Goal: Information Seeking & Learning: Learn about a topic

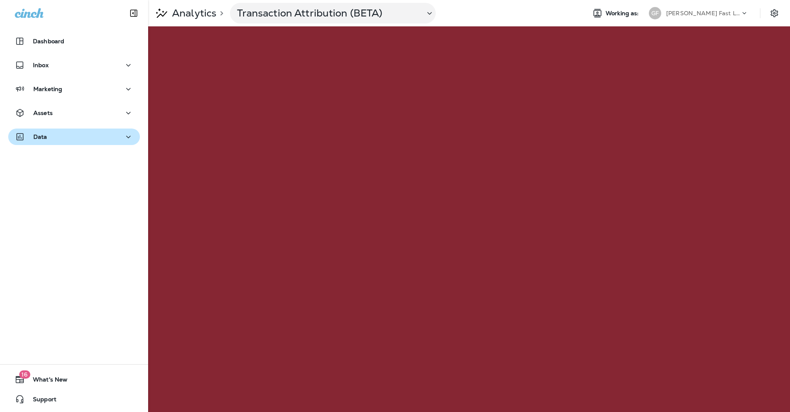
click at [128, 138] on icon "button" at bounding box center [128, 137] width 10 height 10
click at [196, 13] on p "Analytics" at bounding box center [193, 13] width 48 height 12
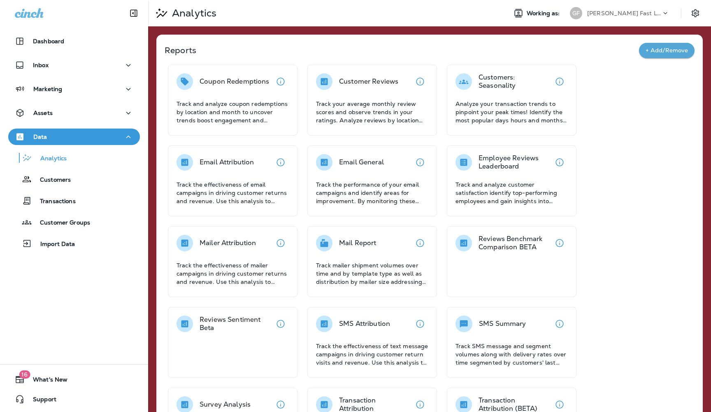
click at [620, 110] on div "Coupon Redemptions Track and analyze coupon redemptions by location and month t…" at bounding box center [430, 302] width 530 height 474
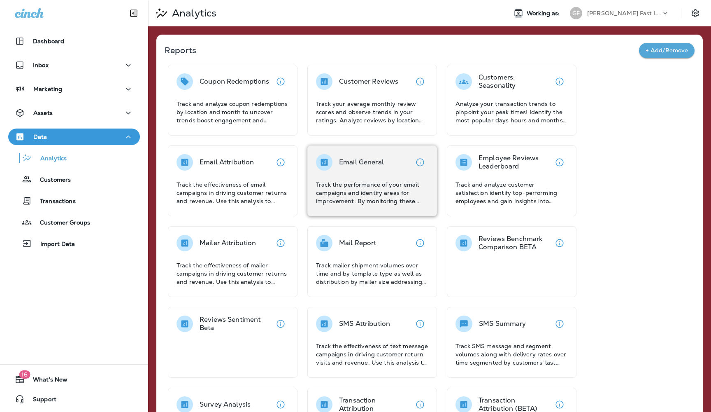
click at [351, 179] on div "Email General Track the performance of your email campaigns and identify areas …" at bounding box center [372, 179] width 112 height 51
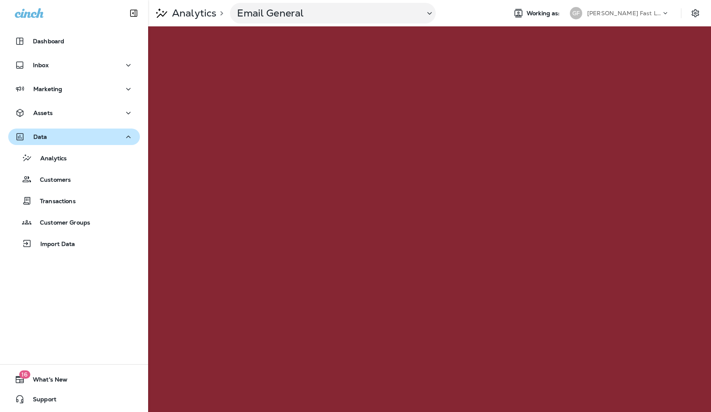
click at [196, 16] on p "Analytics" at bounding box center [193, 13] width 48 height 12
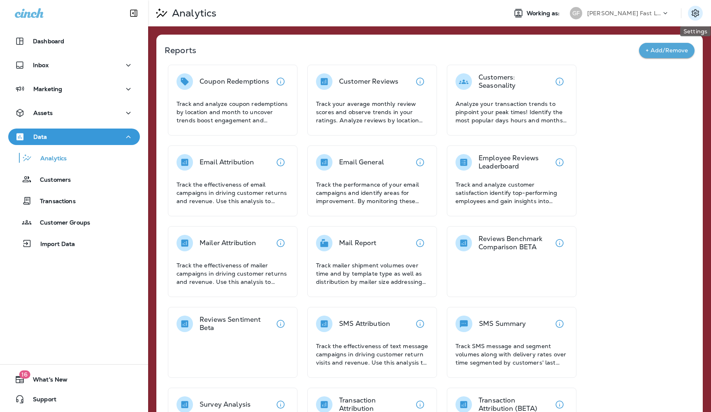
click at [695, 17] on icon "Settings" at bounding box center [696, 13] width 10 height 10
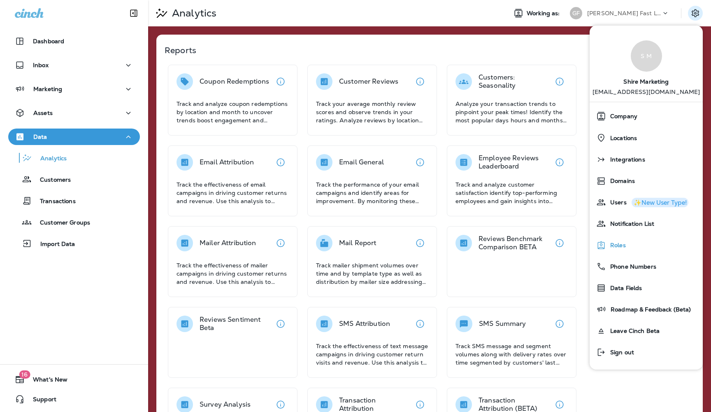
click at [616, 246] on span "Roles" at bounding box center [616, 245] width 20 height 7
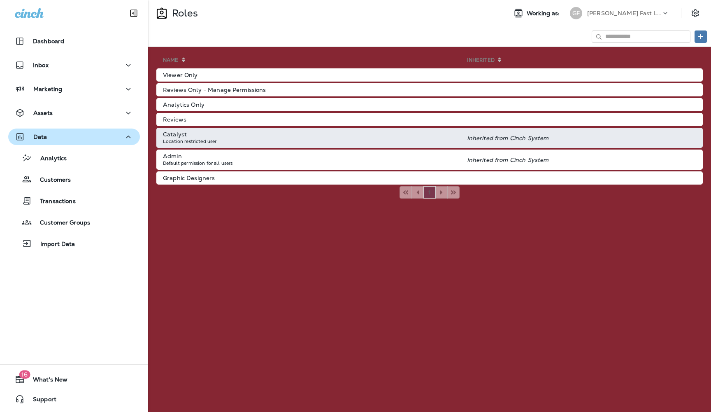
click at [259, 140] on td "Catalyst Location restricted user" at bounding box center [311, 138] width 311 height 20
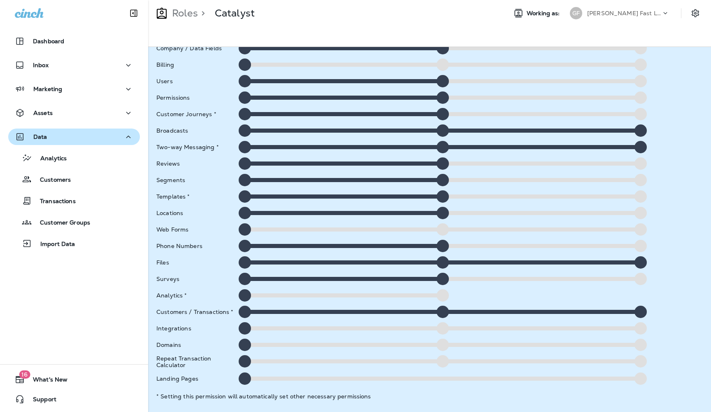
scroll to position [53, 0]
click at [443, 295] on div at bounding box center [443, 295] width 12 height 12
click at [357, 294] on div at bounding box center [340, 295] width 201 height 4
drag, startPoint x: 242, startPoint y: 297, endPoint x: 437, endPoint y: 293, distance: 194.3
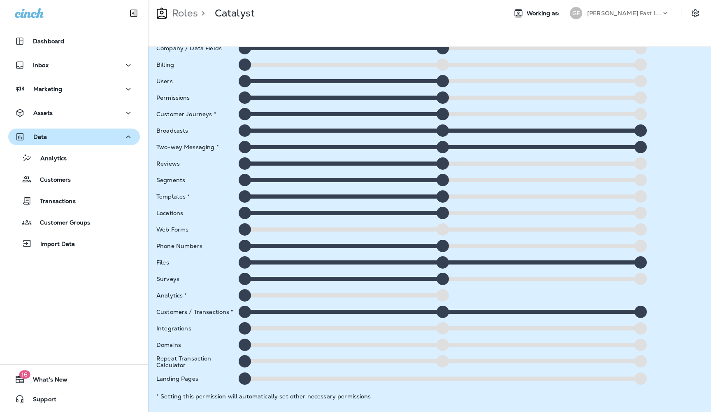
click at [437, 293] on div at bounding box center [442, 295] width 415 height 12
click at [442, 297] on div at bounding box center [443, 295] width 12 height 12
click at [443, 294] on div at bounding box center [443, 295] width 12 height 12
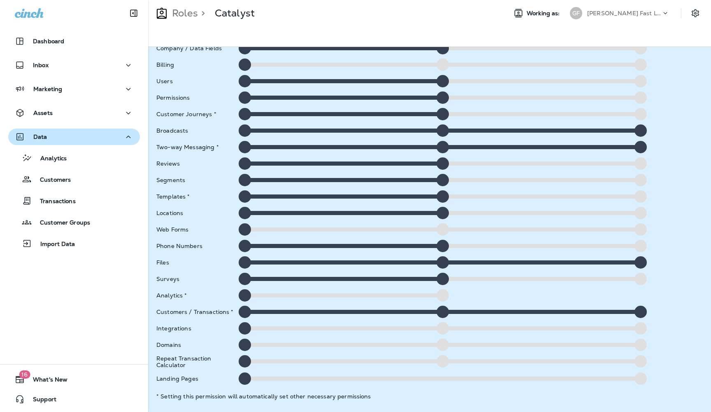
click at [443, 294] on div at bounding box center [443, 295] width 12 height 12
click at [664, 14] on icon at bounding box center [665, 13] width 8 height 8
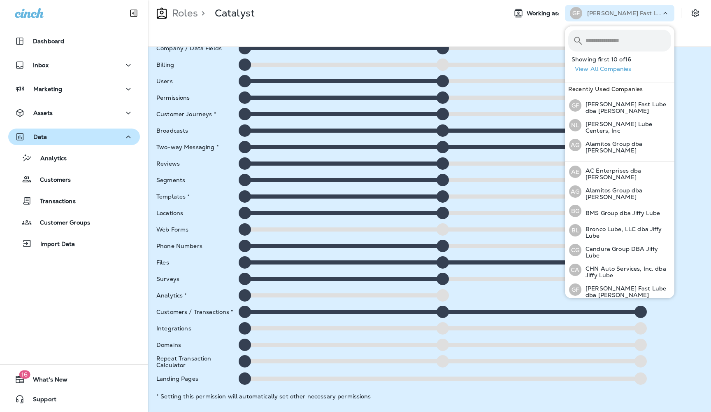
click at [689, 27] on div at bounding box center [429, 36] width 563 height 21
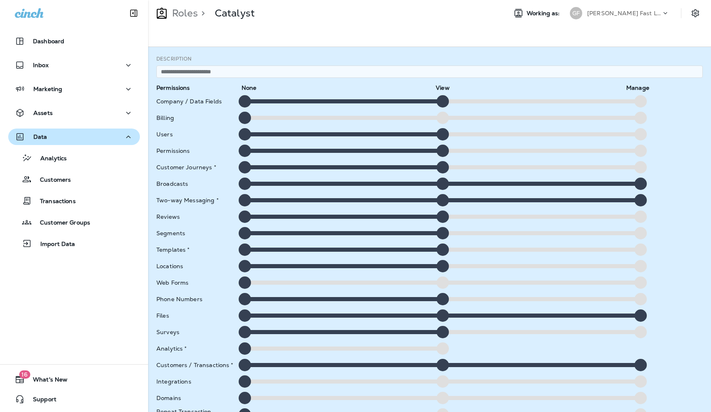
scroll to position [0, 0]
click at [182, 14] on p "Roles" at bounding box center [183, 13] width 29 height 12
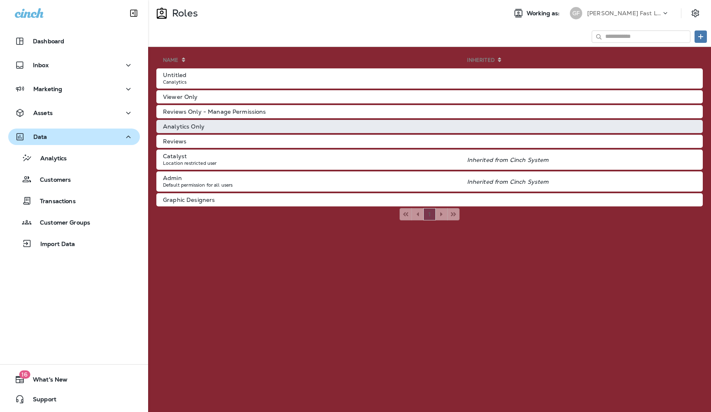
click at [191, 126] on td "Analytics Only" at bounding box center [311, 126] width 311 height 13
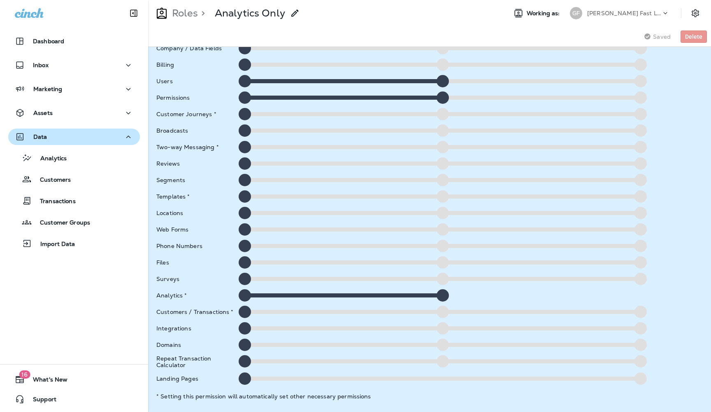
scroll to position [53, 0]
click at [243, 295] on div at bounding box center [245, 295] width 12 height 12
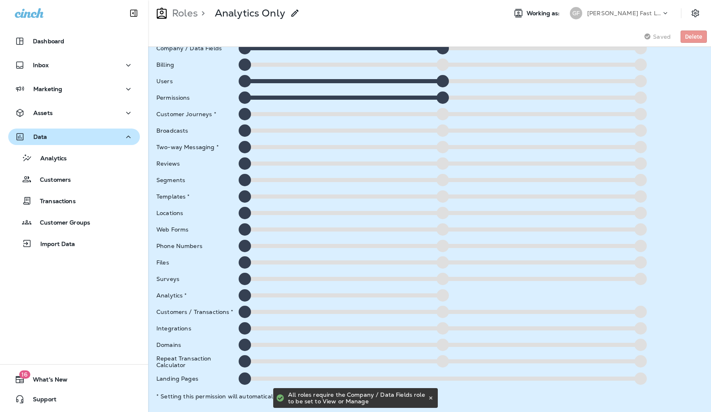
click at [440, 295] on div at bounding box center [443, 295] width 12 height 12
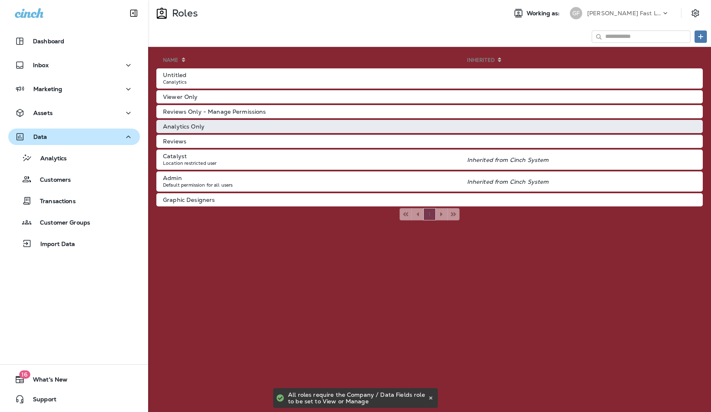
click at [197, 126] on td "Analytics Only" at bounding box center [311, 126] width 311 height 13
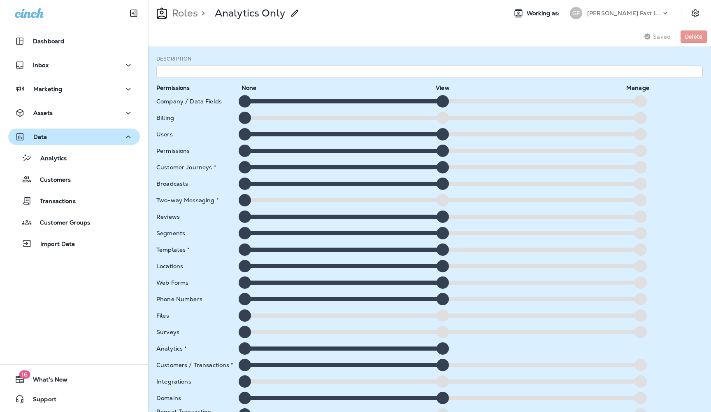
click at [675, 98] on div "Company / Data Fields" at bounding box center [429, 101] width 553 height 12
click at [696, 10] on icon "Settings" at bounding box center [696, 13] width 10 height 10
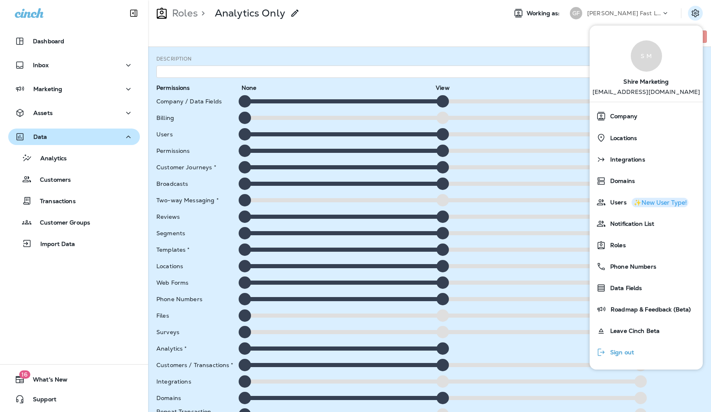
click at [623, 352] on span "Sign out" at bounding box center [620, 352] width 28 height 7
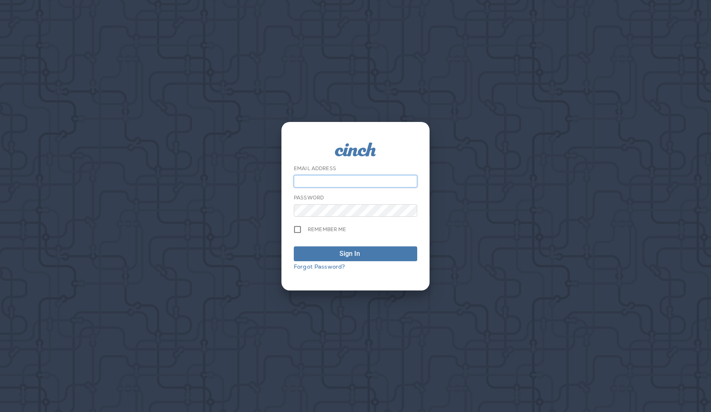
type input "**********"
click at [356, 253] on button "Sign In" at bounding box center [355, 253] width 123 height 15
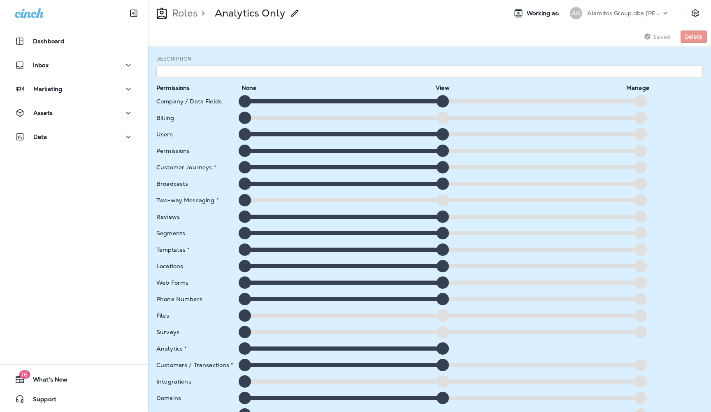
click at [246, 102] on div at bounding box center [245, 101] width 12 height 12
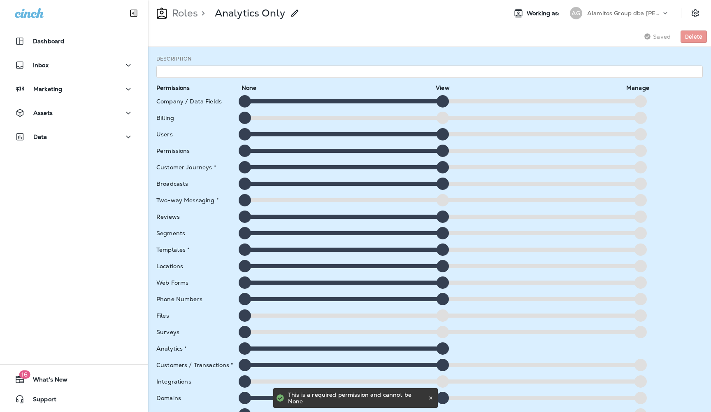
click at [246, 102] on div at bounding box center [245, 101] width 12 height 12
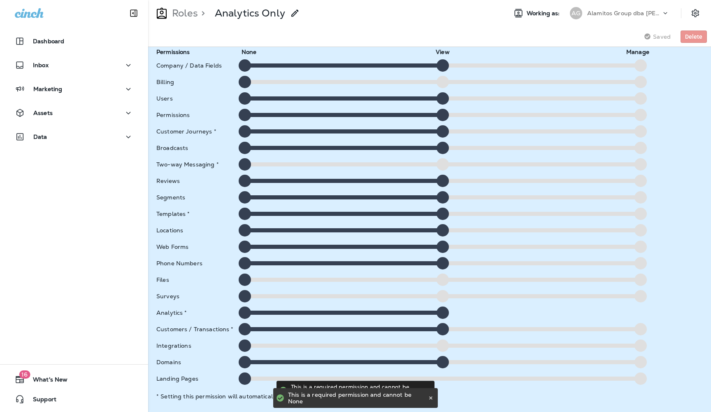
scroll to position [36, 0]
click at [243, 363] on div at bounding box center [245, 362] width 12 height 12
click at [695, 36] on span "Delete" at bounding box center [693, 37] width 17 height 6
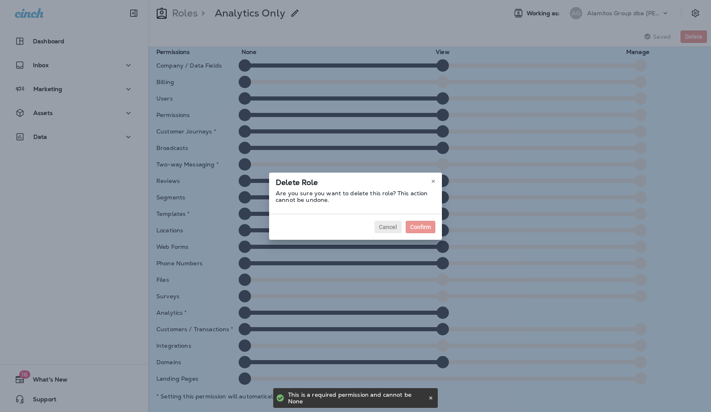
click at [387, 227] on span "Cancel" at bounding box center [388, 227] width 18 height 6
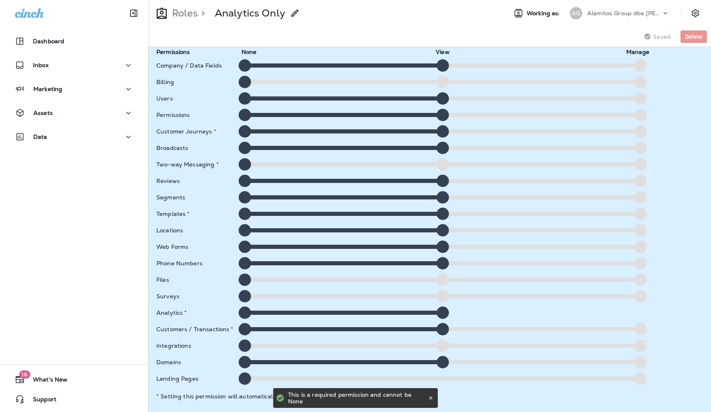
click at [242, 100] on div at bounding box center [245, 98] width 12 height 12
click at [245, 99] on div at bounding box center [245, 98] width 12 height 12
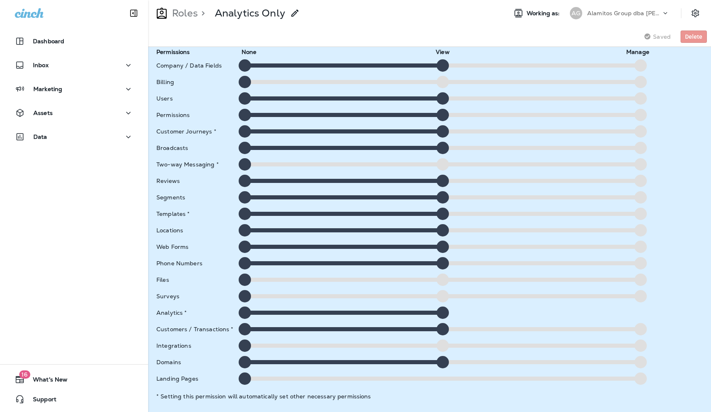
click at [665, 12] on icon at bounding box center [665, 13] width 8 height 8
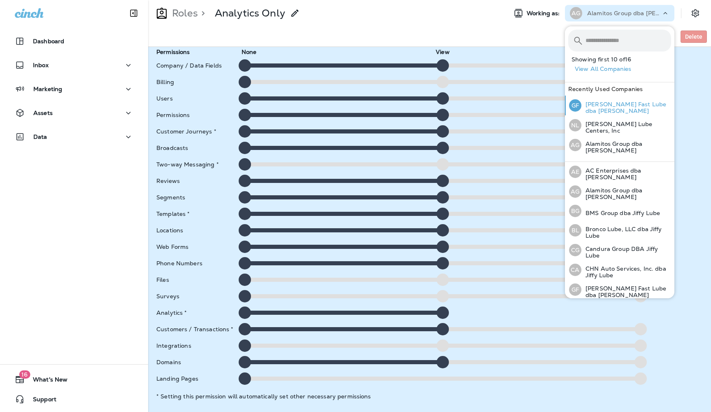
click at [597, 109] on p "[PERSON_NAME] Fast Lube dba [PERSON_NAME]" at bounding box center [627, 107] width 90 height 13
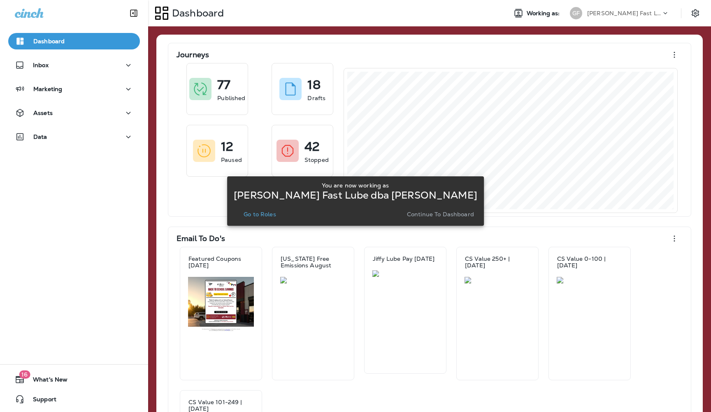
click at [424, 214] on p "Continue to Dashboard" at bounding box center [440, 214] width 67 height 7
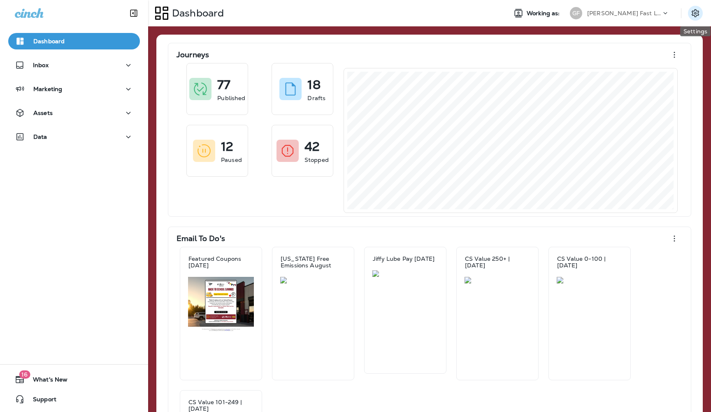
click at [697, 13] on icon "Settings" at bounding box center [696, 13] width 10 height 10
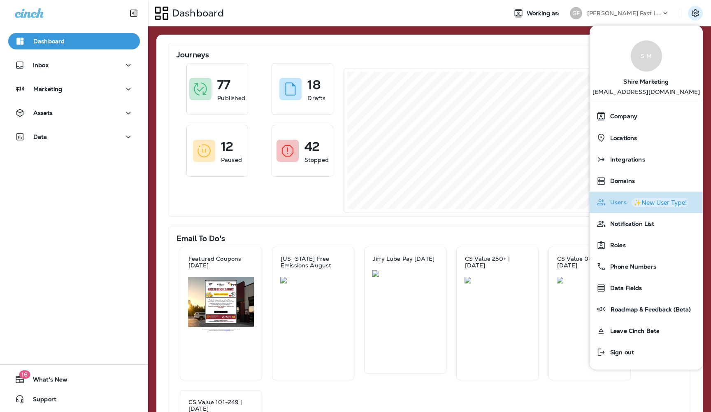
click at [618, 201] on span "Users" at bounding box center [616, 202] width 21 height 7
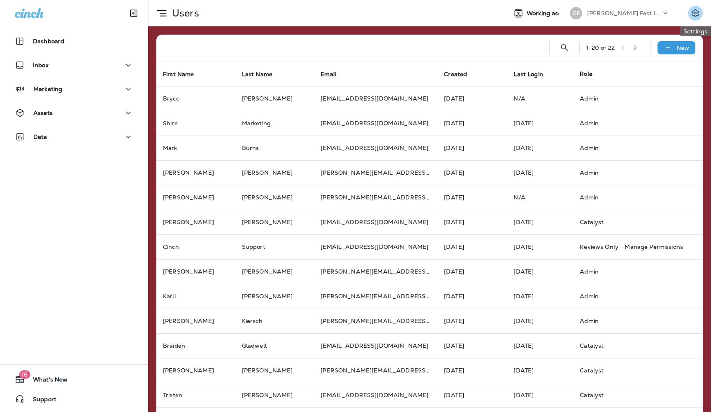
click at [694, 14] on icon "Settings" at bounding box center [696, 13] width 10 height 10
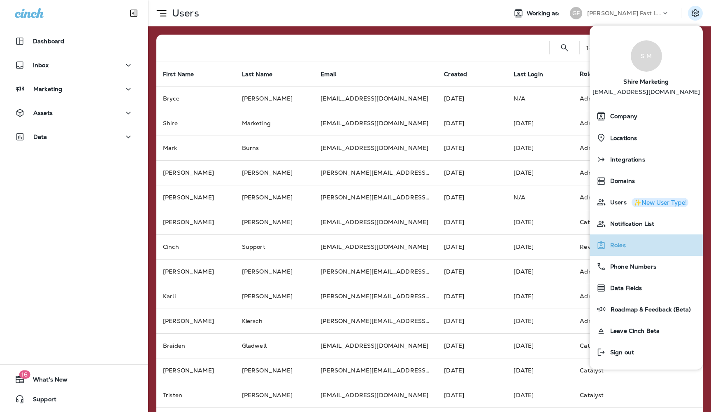
click at [615, 244] on span "Roles" at bounding box center [616, 245] width 20 height 7
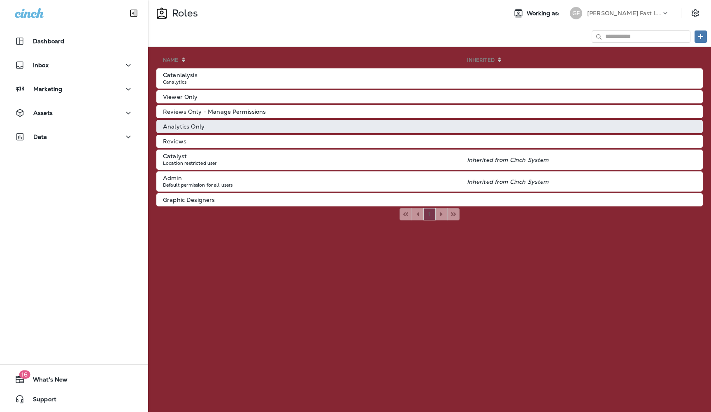
click at [174, 128] on td "Analytics Only" at bounding box center [311, 126] width 311 height 13
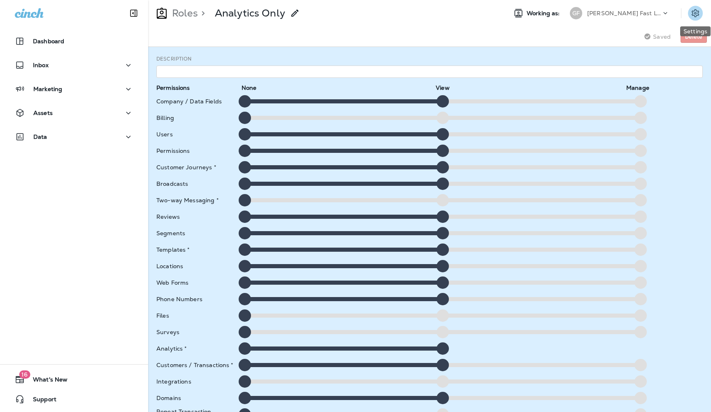
click at [695, 13] on icon "Settings" at bounding box center [696, 13] width 10 height 10
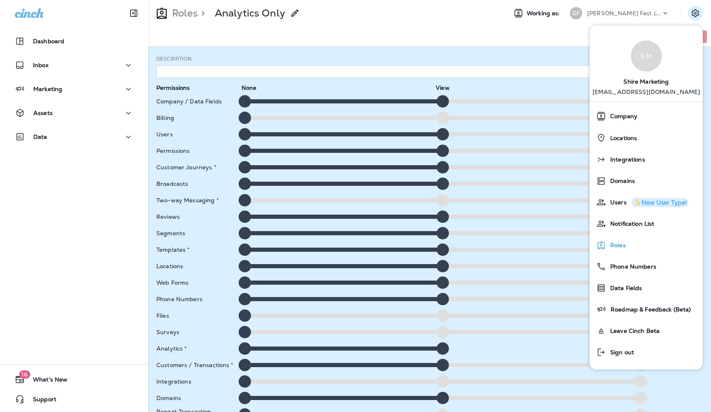
click at [613, 244] on span "Roles" at bounding box center [616, 245] width 20 height 7
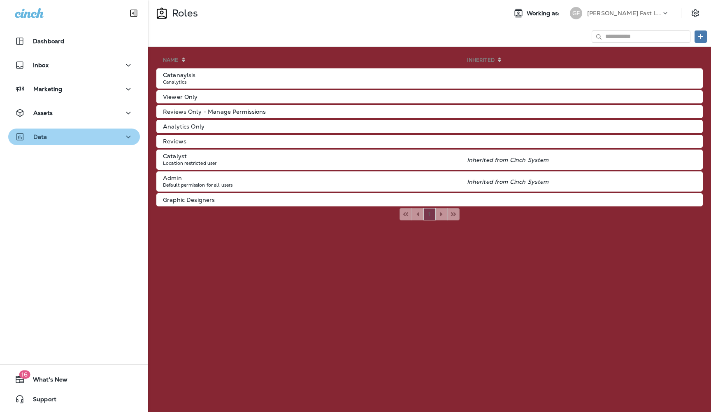
click at [128, 137] on icon "button" at bounding box center [128, 137] width 10 height 10
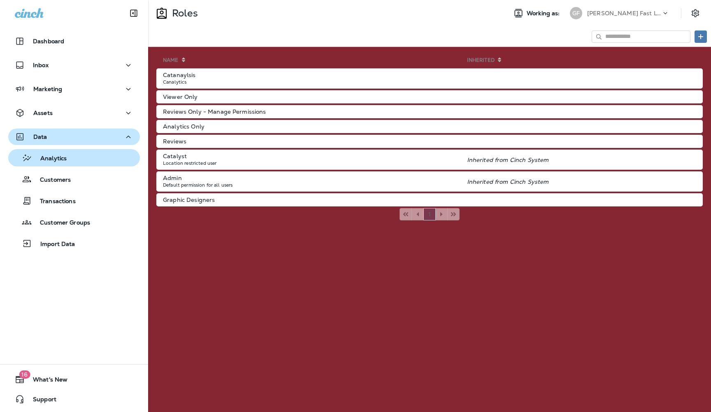
click at [48, 163] on div "Analytics" at bounding box center [39, 157] width 55 height 12
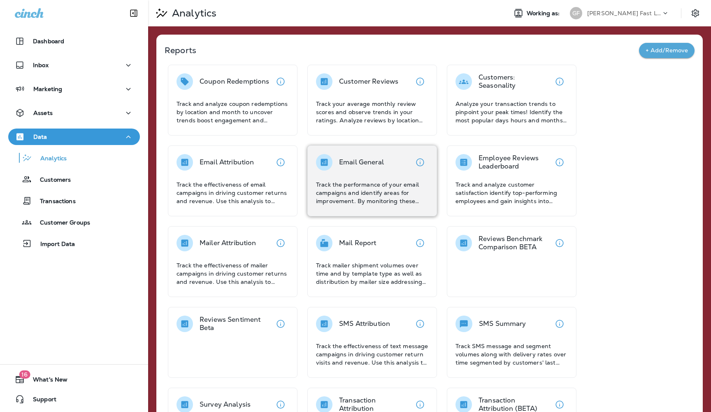
click at [363, 175] on div "Email General Track the performance of your email campaigns and identify areas …" at bounding box center [372, 179] width 112 height 51
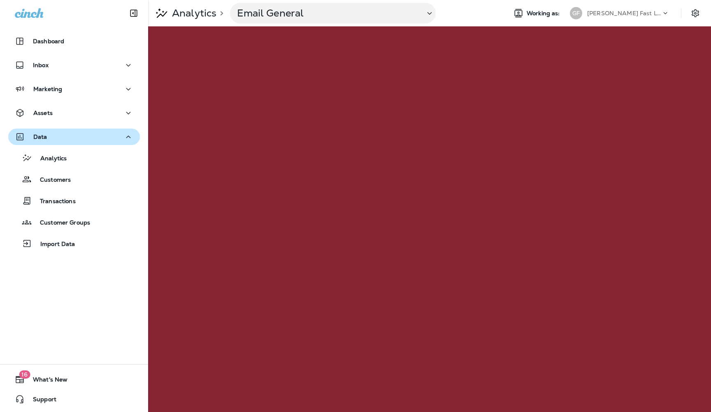
click at [664, 13] on icon at bounding box center [665, 13] width 8 height 8
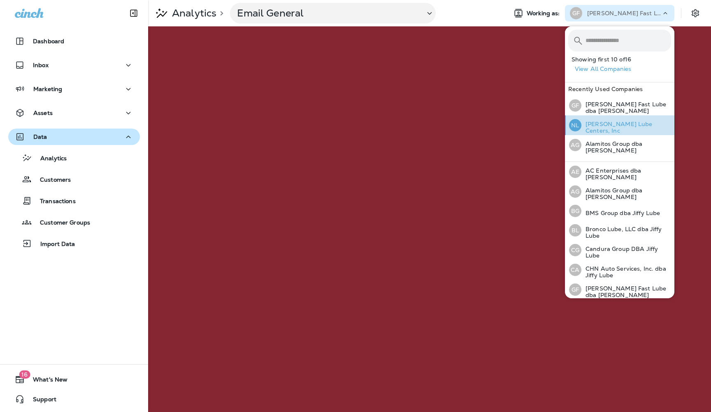
click at [594, 130] on p "[PERSON_NAME] Lube Centers, Inc" at bounding box center [627, 127] width 90 height 13
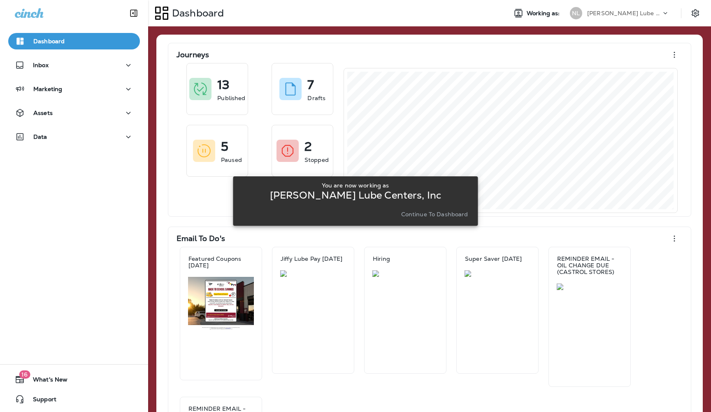
click at [418, 215] on p "Continue to Dashboard" at bounding box center [434, 214] width 67 height 7
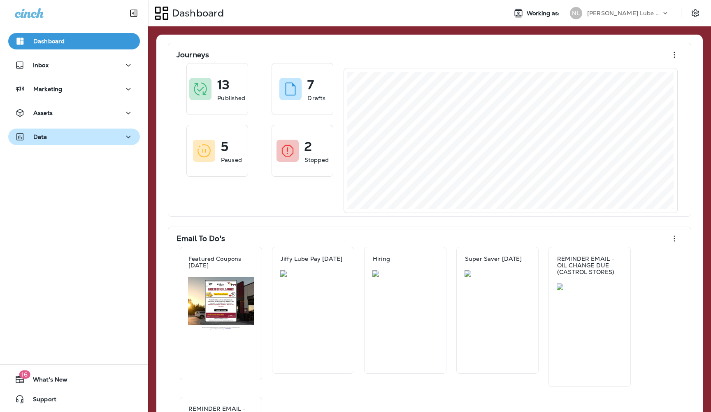
click at [118, 137] on div "Data" at bounding box center [74, 137] width 119 height 10
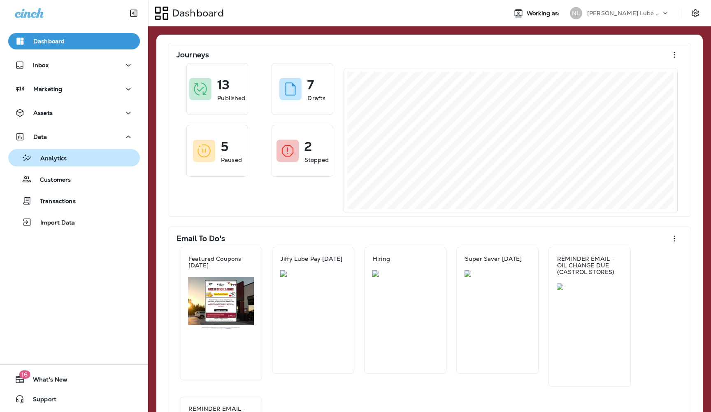
click at [66, 157] on p "Analytics" at bounding box center [49, 159] width 35 height 8
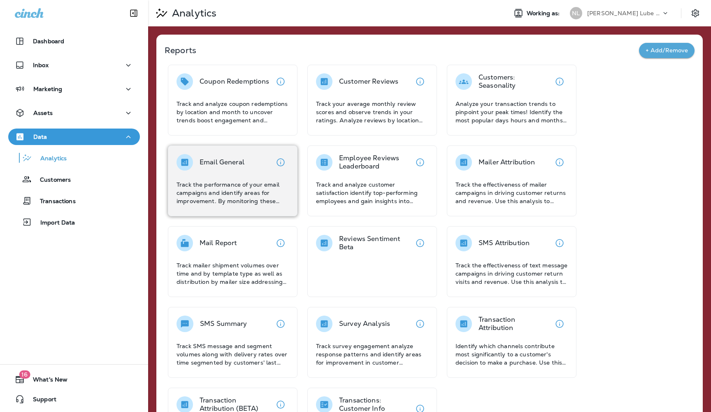
click at [225, 176] on div "Email General Track the performance of your email campaigns and identify areas …" at bounding box center [233, 179] width 112 height 51
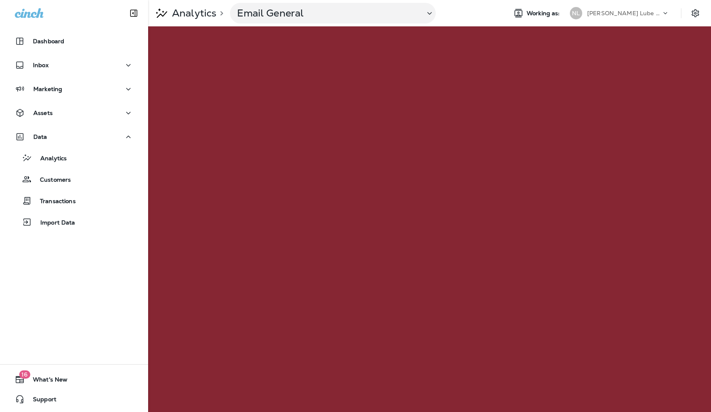
click at [664, 13] on icon at bounding box center [665, 13] width 8 height 8
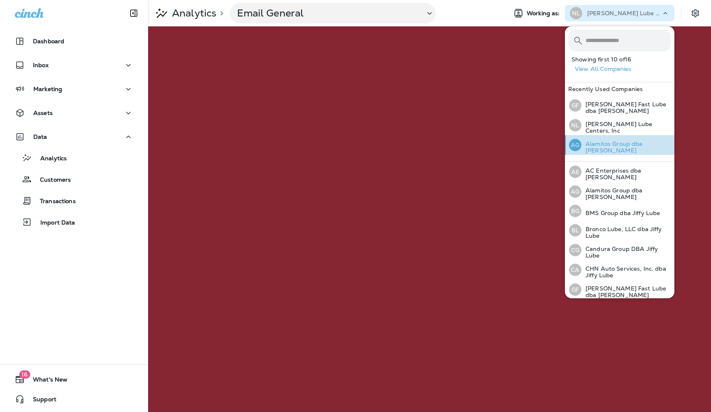
click at [604, 148] on p "Alamitos Group dba [PERSON_NAME]" at bounding box center [627, 146] width 90 height 13
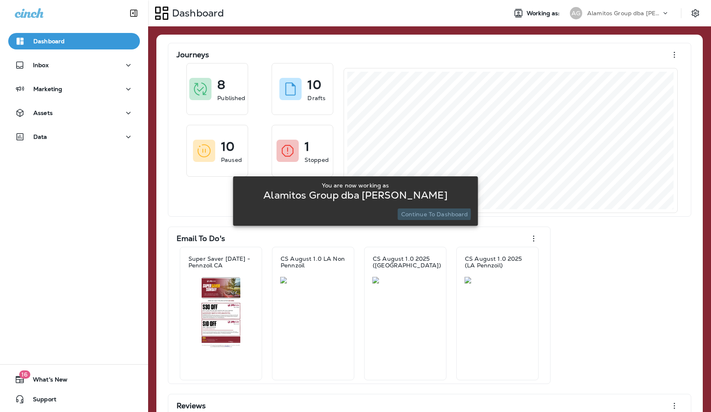
click at [425, 214] on p "Continue to Dashboard" at bounding box center [434, 214] width 67 height 7
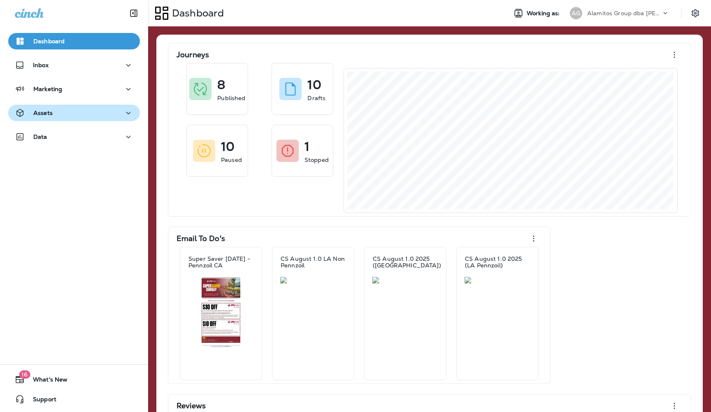
click at [123, 116] on div "Assets" at bounding box center [74, 113] width 119 height 10
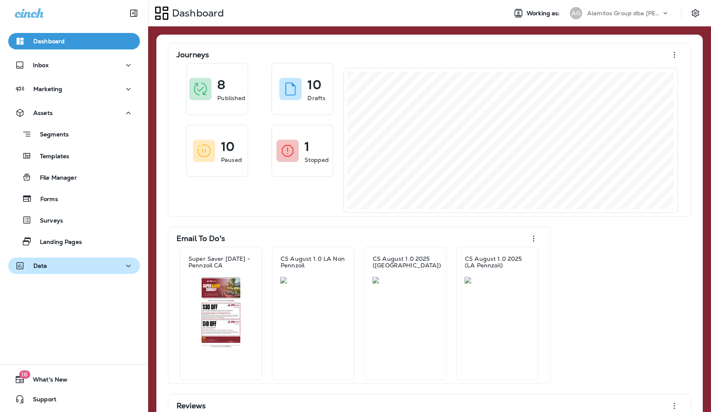
click at [46, 266] on p "Data" at bounding box center [40, 265] width 14 height 7
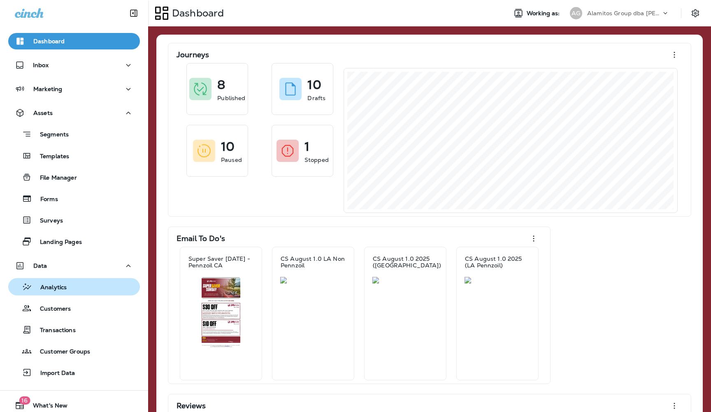
click at [55, 289] on p "Analytics" at bounding box center [49, 288] width 35 height 8
